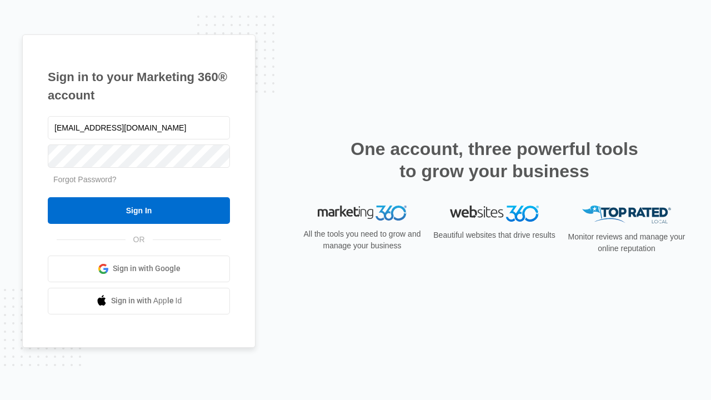
type input "[EMAIL_ADDRESS][DOMAIN_NAME]"
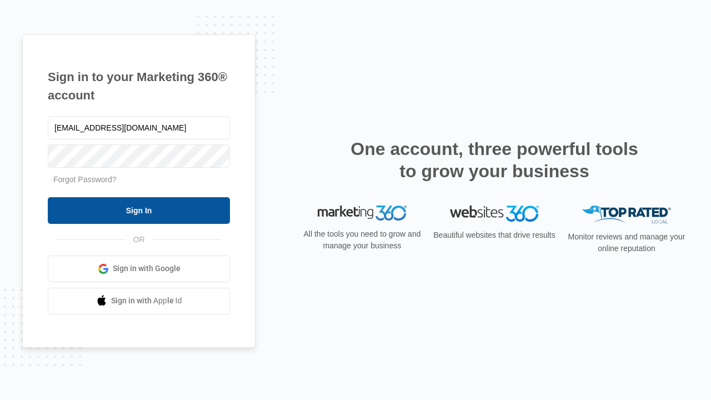
click at [139, 210] on input "Sign In" at bounding box center [139, 210] width 182 height 27
